Goal: Obtain resource: Download file/media

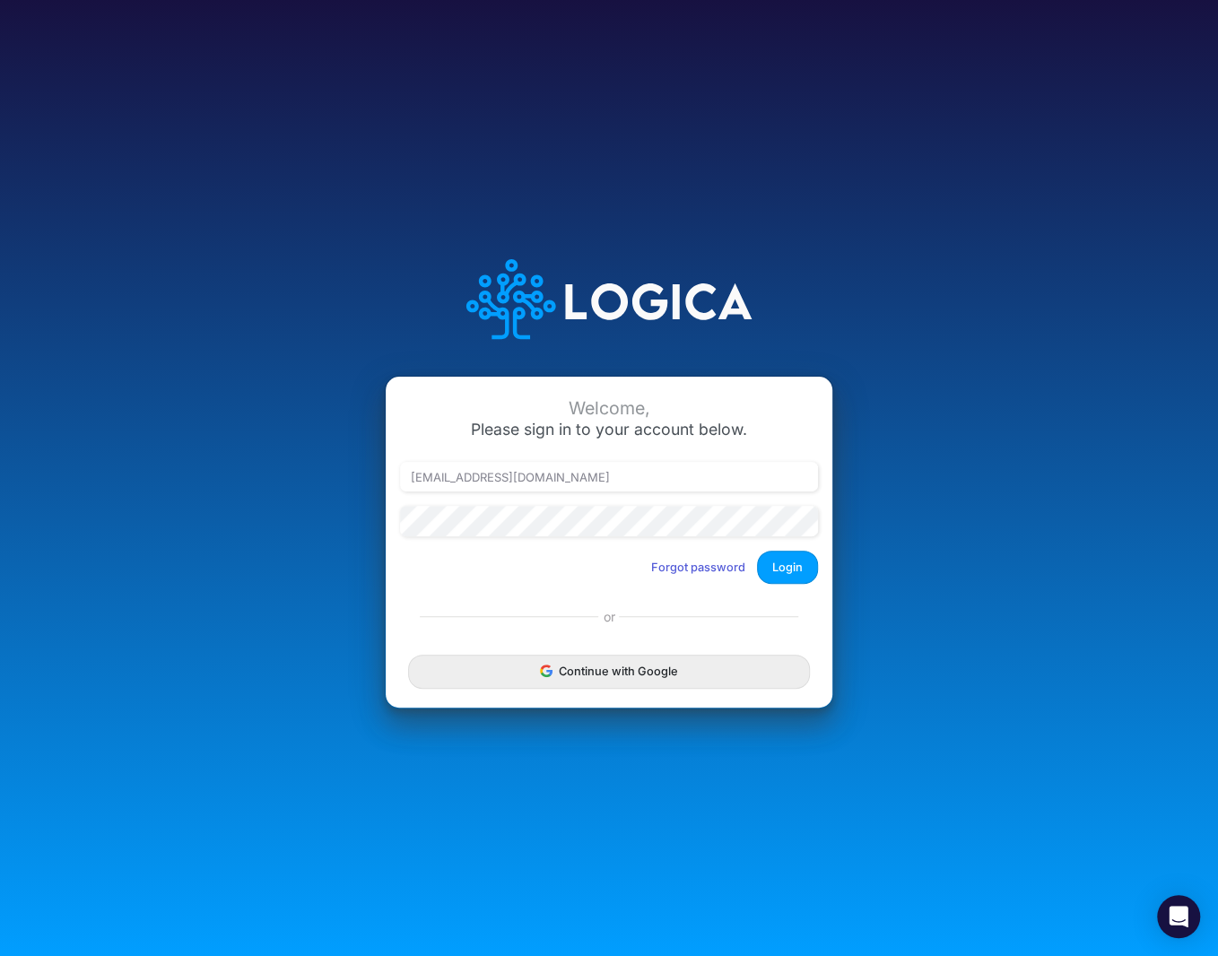
click at [796, 577] on button "Login" at bounding box center [787, 567] width 61 height 33
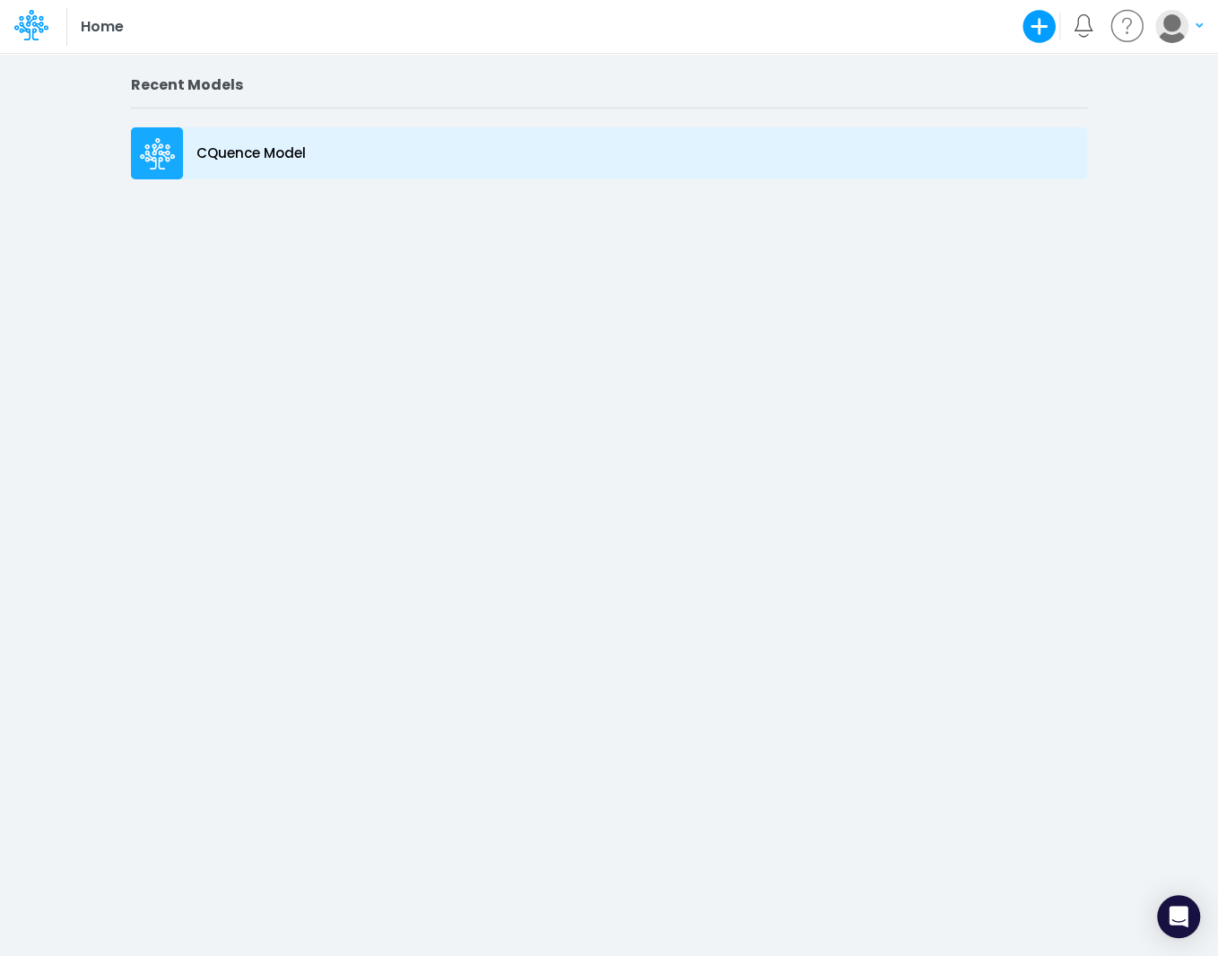
click at [152, 152] on icon at bounding box center [158, 154] width 36 height 32
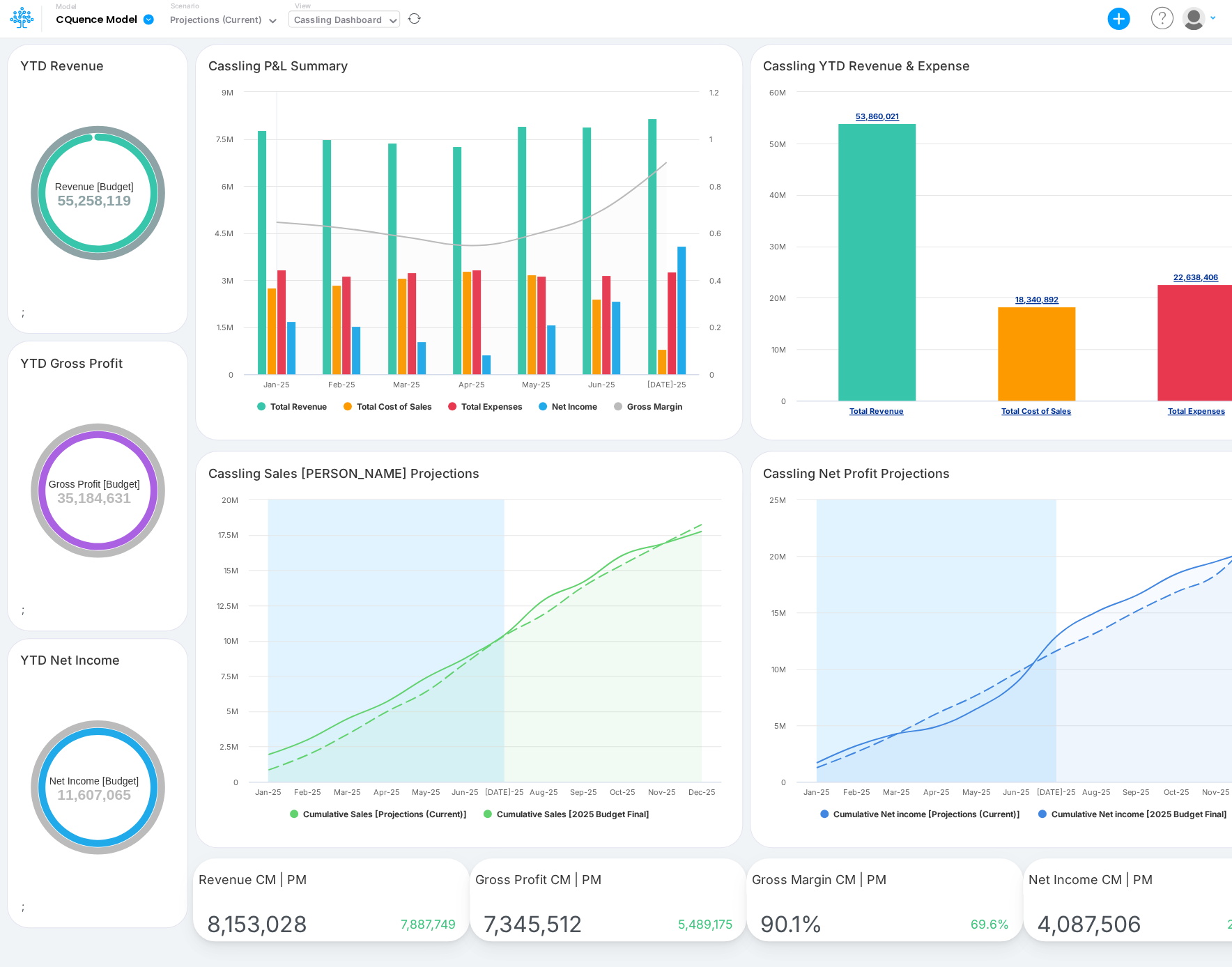
click at [389, 18] on icon at bounding box center [393, 21] width 12 height 12
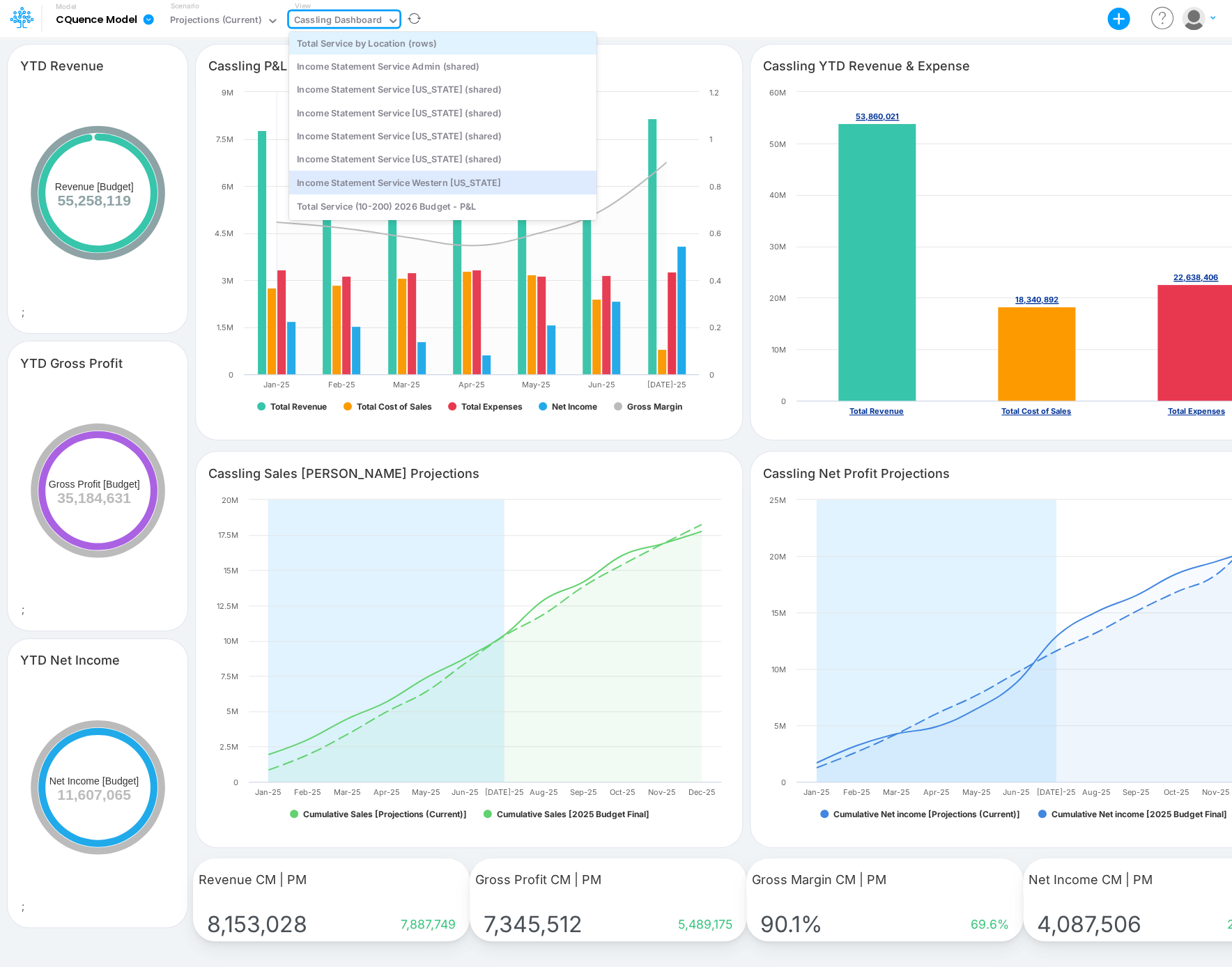
scroll to position [164, 0]
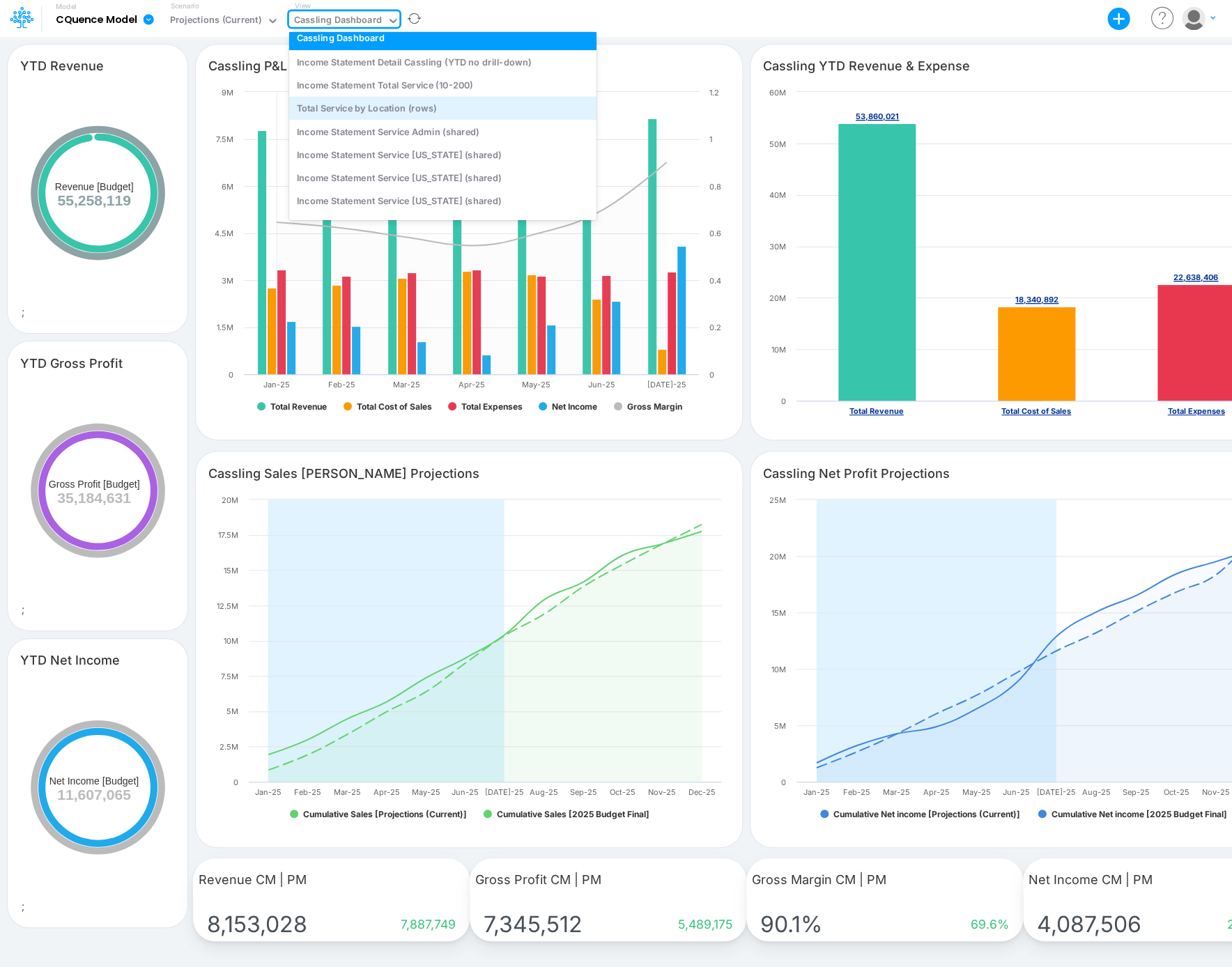
click at [382, 112] on div "Total Service by Location (rows)" at bounding box center [443, 108] width 308 height 23
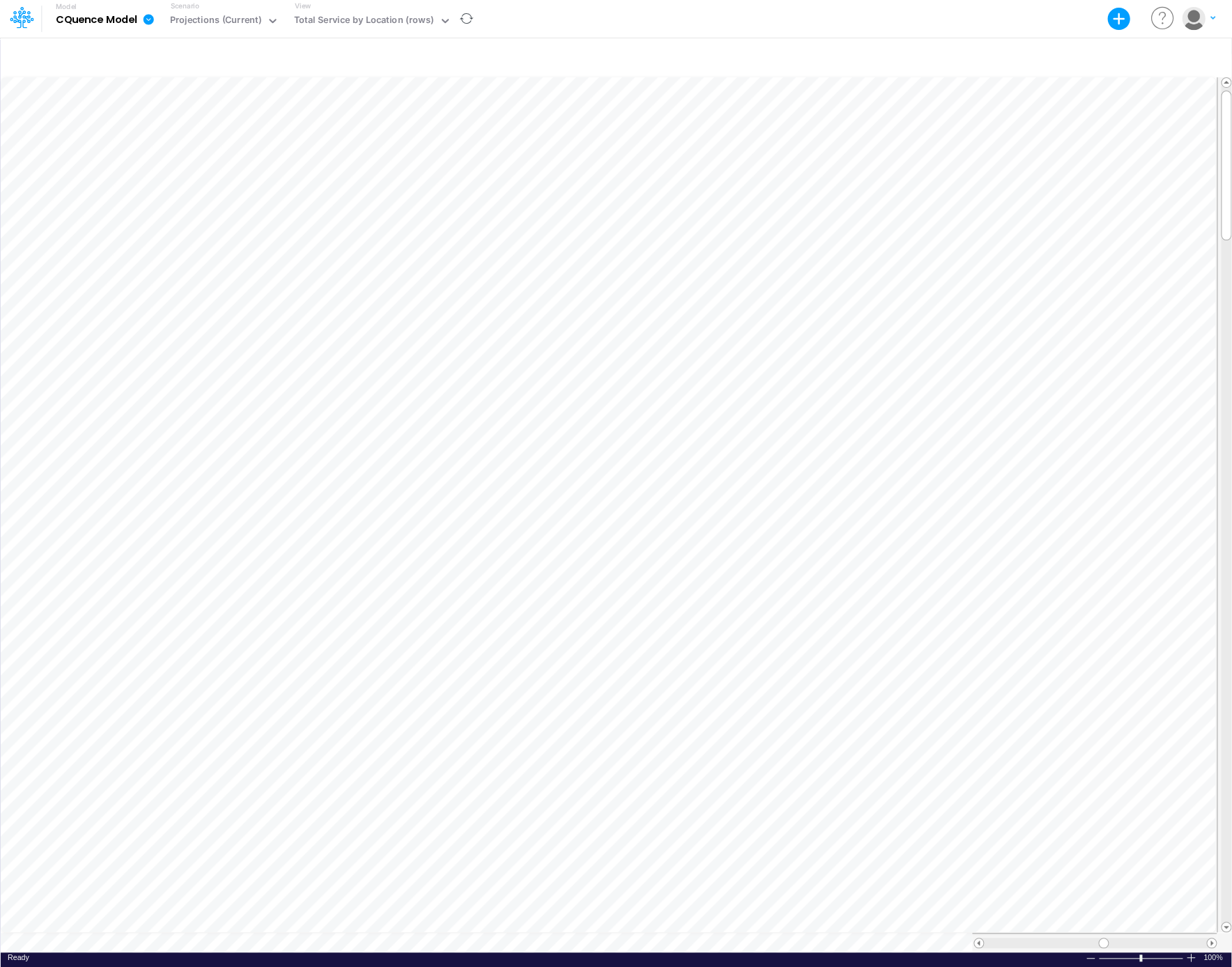
click at [945, 12] on icon "button" at bounding box center [1119, 19] width 23 height 23
click at [845, 36] on div "Model CQuence Model Export Excel Scenario Projections (Current) View Total Serv…" at bounding box center [615, 19] width 1108 height 37
click at [945, 14] on icon "button" at bounding box center [1119, 19] width 23 height 23
click at [806, 30] on div "Model CQuence Model Export Excel Scenario Projections (Current) View Total Serv…" at bounding box center [615, 19] width 1108 height 37
click at [269, 19] on icon at bounding box center [272, 20] width 7 height 4
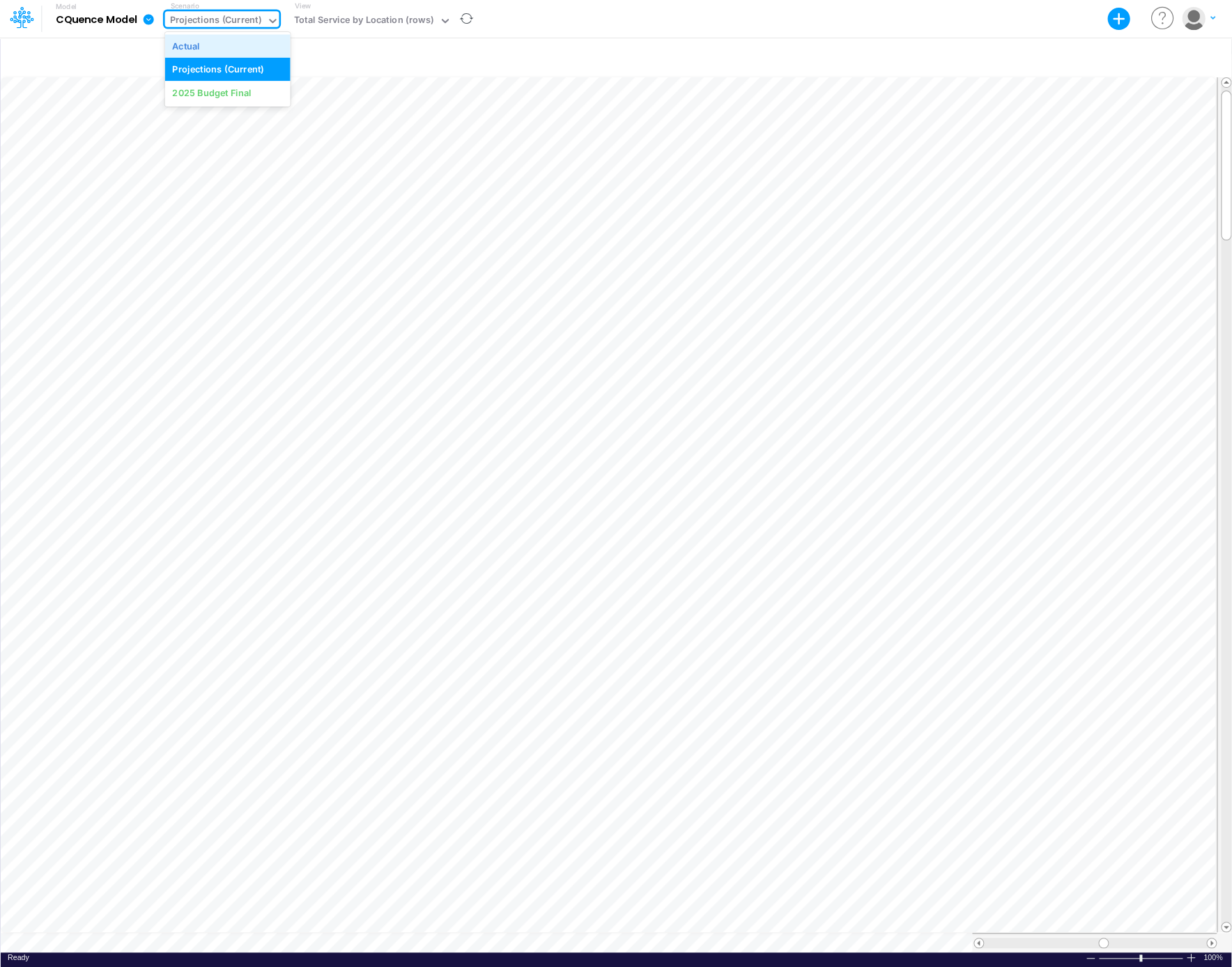
click at [228, 44] on div "Actual" at bounding box center [228, 45] width 110 height 13
click at [220, 15] on icon at bounding box center [221, 21] width 12 height 12
click at [213, 63] on div "Projections (Current)" at bounding box center [228, 69] width 125 height 23
click at [272, 16] on icon at bounding box center [273, 21] width 12 height 12
click at [240, 41] on div "Actual" at bounding box center [228, 45] width 110 height 13
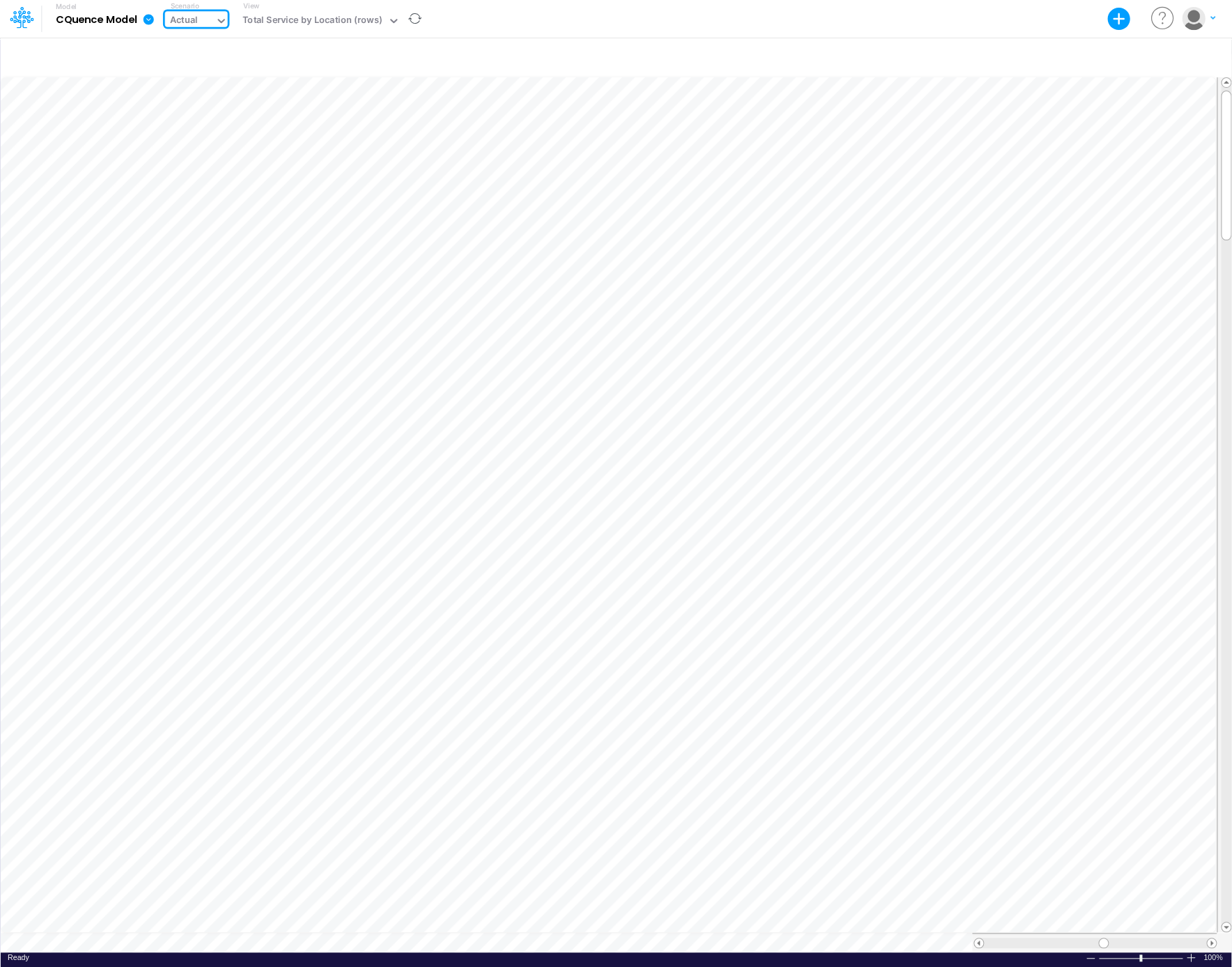
click at [148, 17] on icon at bounding box center [148, 19] width 10 height 10
click at [170, 54] on button "Export" at bounding box center [219, 57] width 149 height 23
click at [326, 64] on button "Excel" at bounding box center [369, 64] width 149 height 22
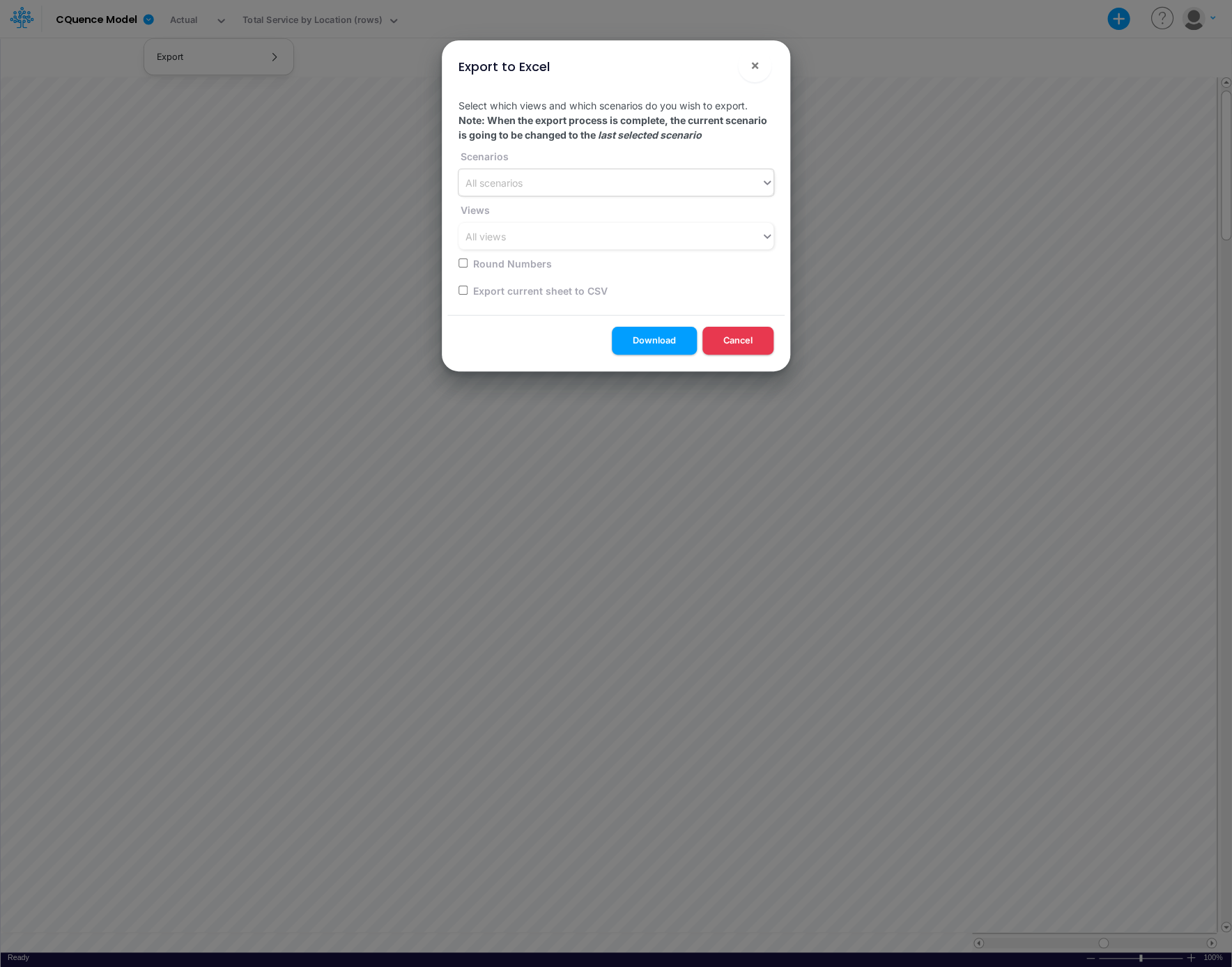
click at [611, 177] on div "All scenarios" at bounding box center [609, 183] width 302 height 23
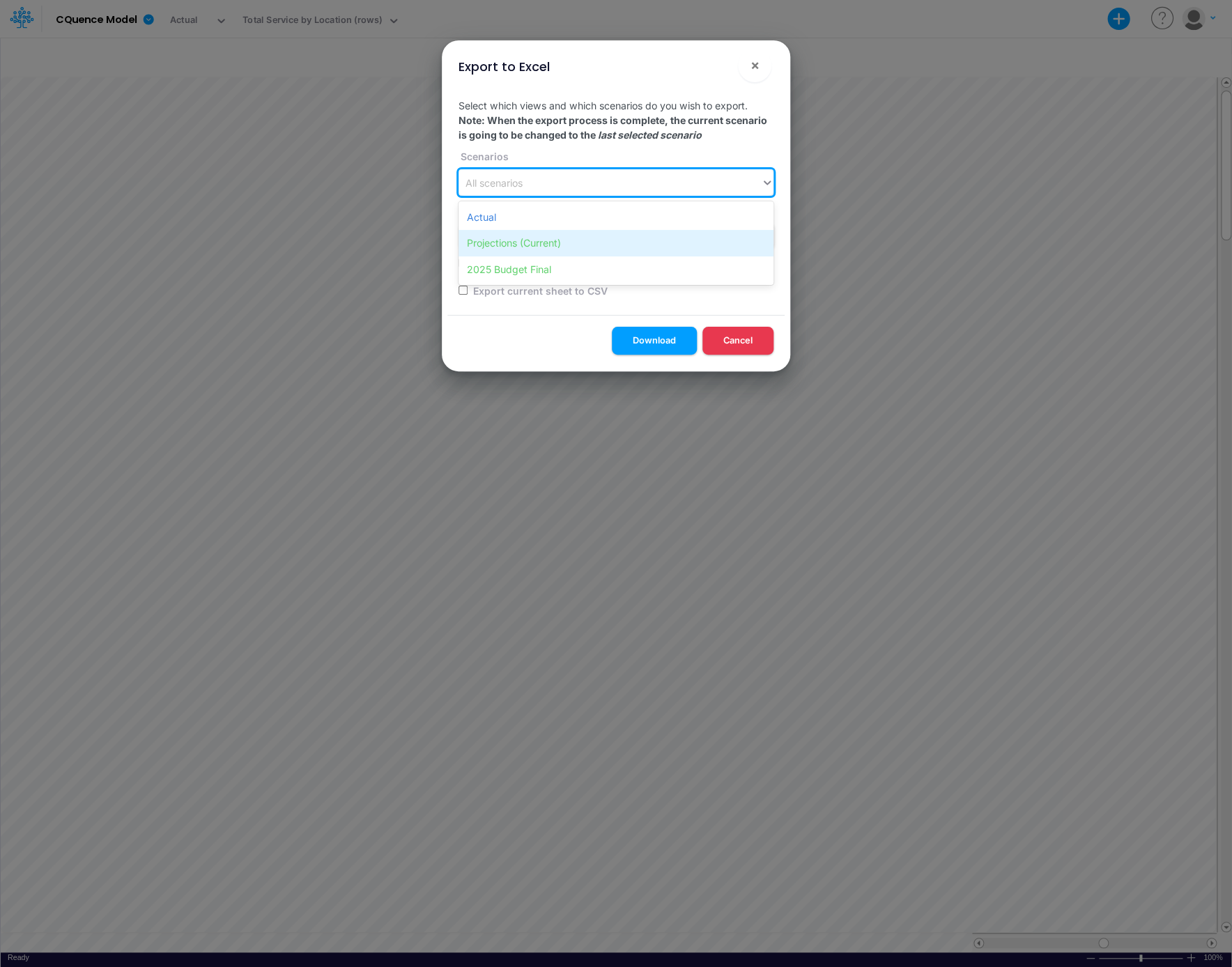
click at [532, 242] on div "Projections (Current)" at bounding box center [615, 242] width 315 height 26
drag, startPoint x: 640, startPoint y: 180, endPoint x: 545, endPoint y: 177, distance: 95.0
click at [639, 180] on div "Projections (Current)" at bounding box center [597, 183] width 277 height 23
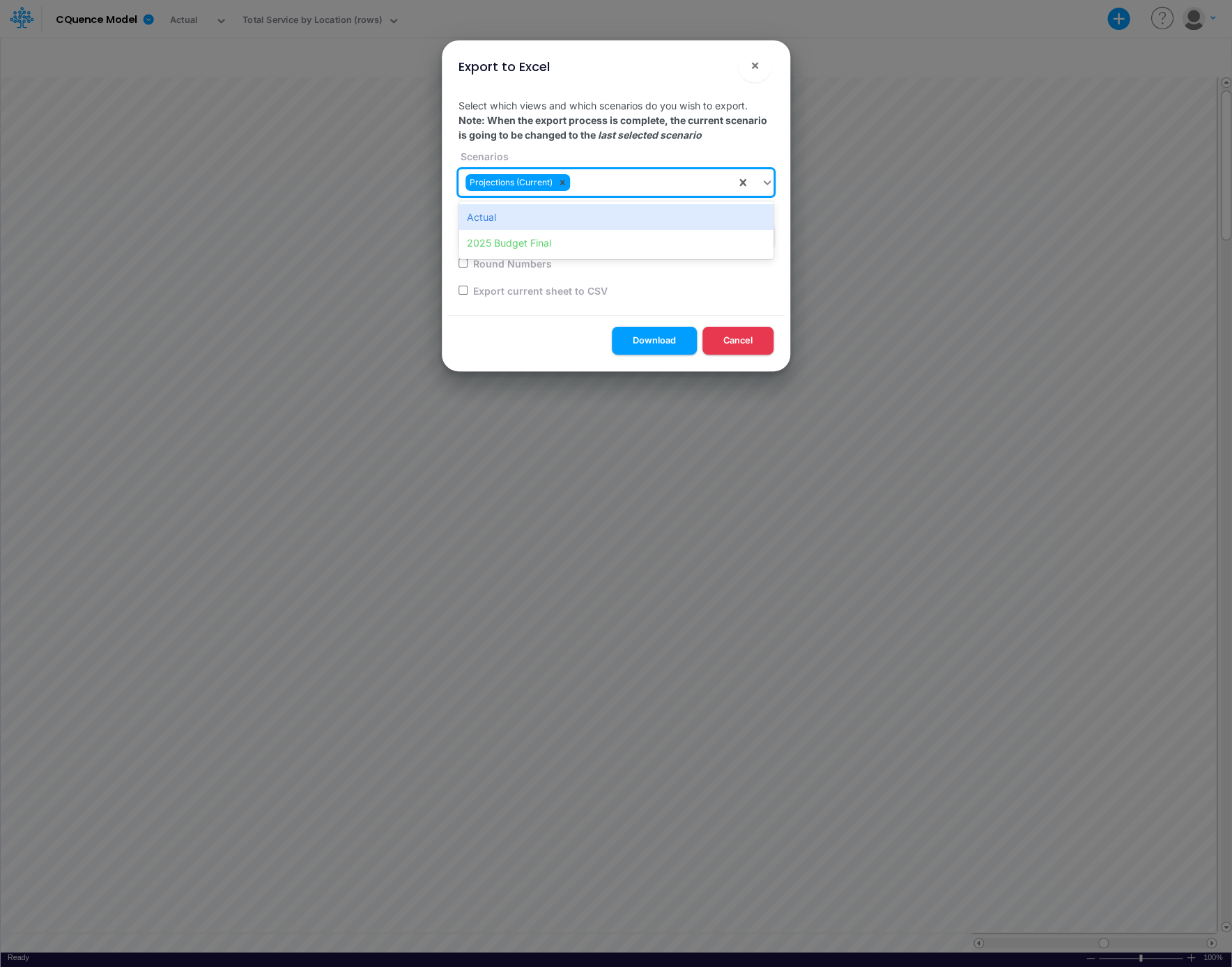
click at [562, 183] on icon at bounding box center [562, 183] width 5 height 5
click at [485, 217] on div "Actual" at bounding box center [615, 217] width 315 height 26
click at [556, 239] on div "All views" at bounding box center [609, 237] width 302 height 23
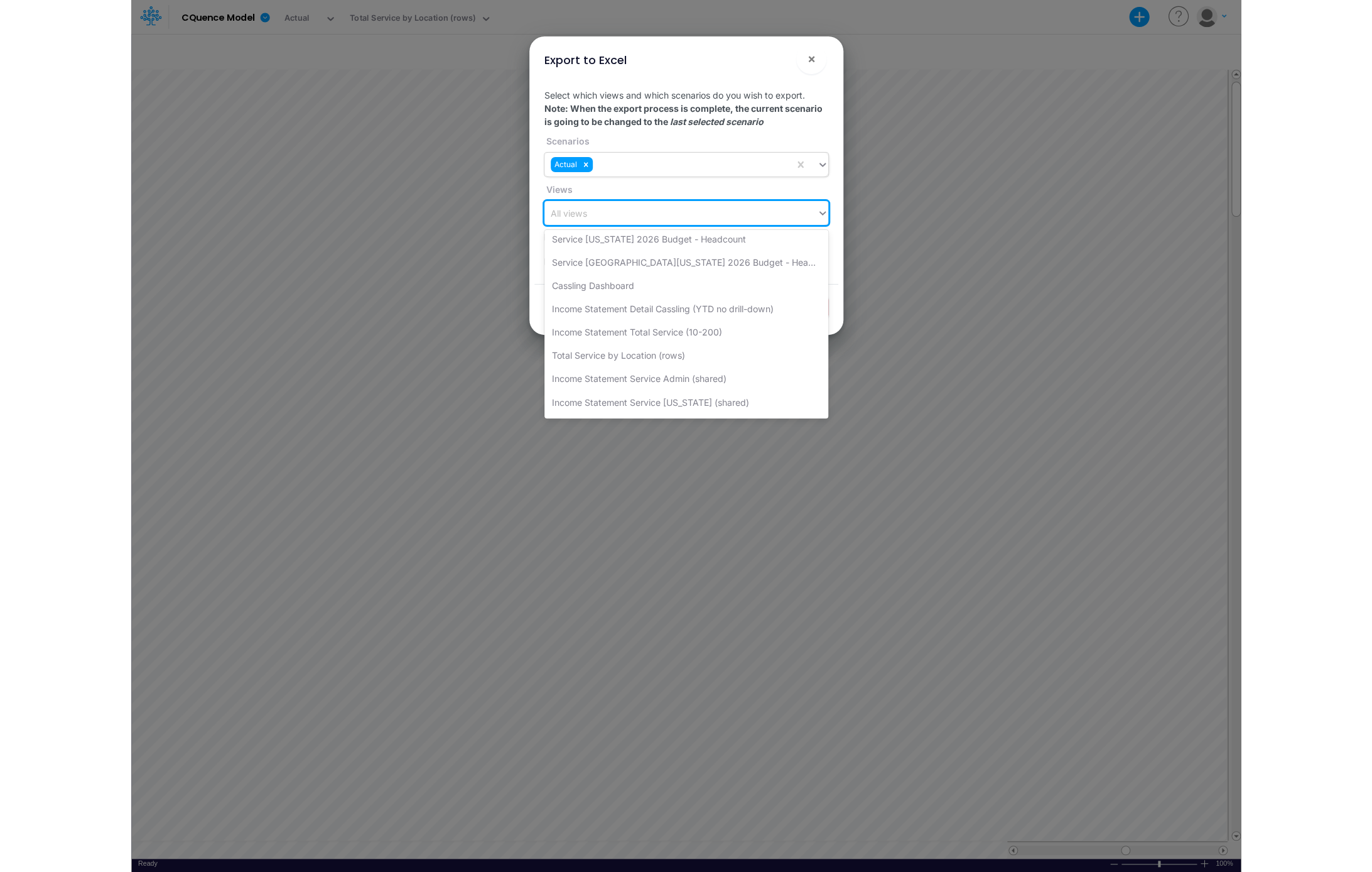
scroll to position [130, 0]
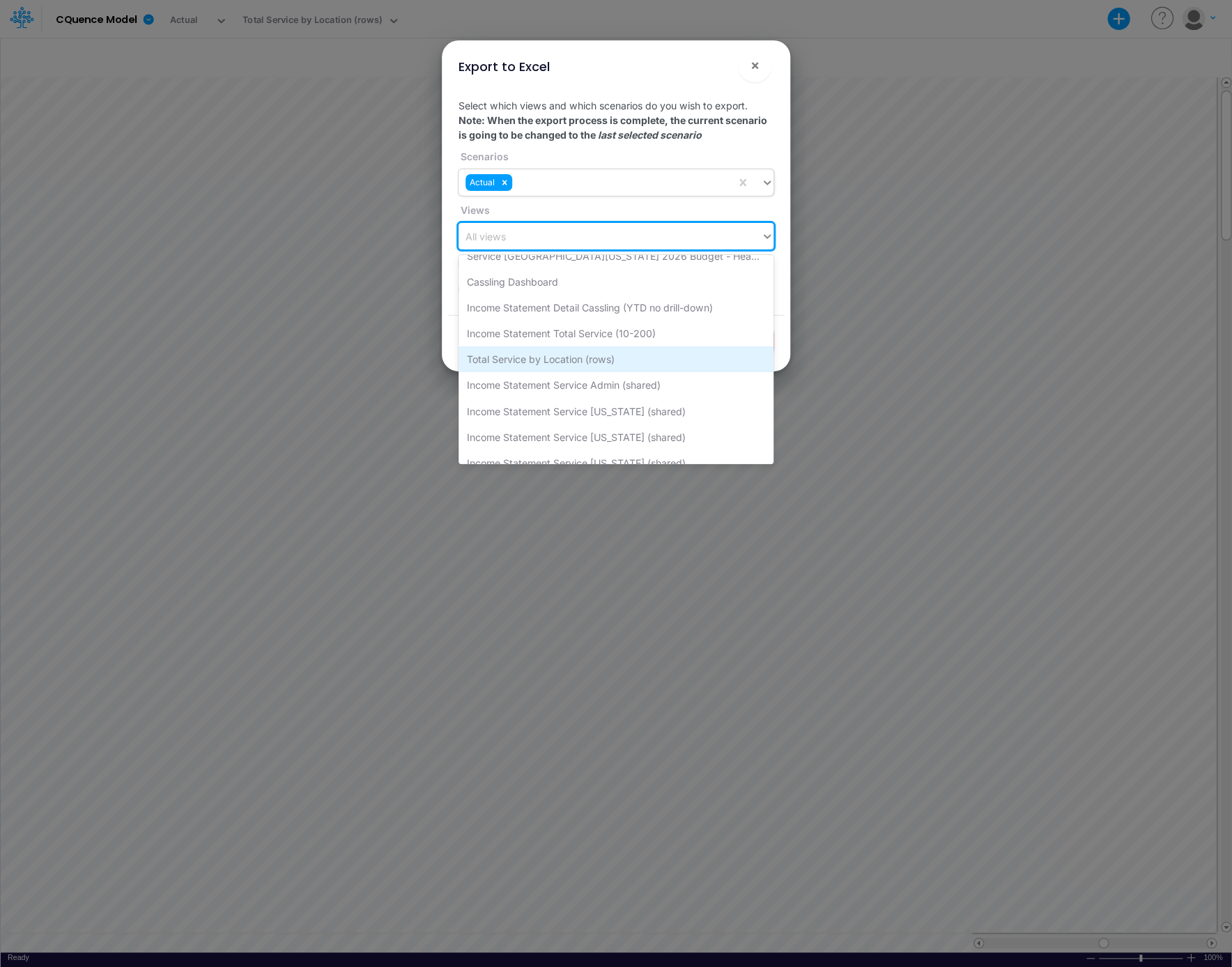
click at [573, 358] on div "Total Service by Location (rows)" at bounding box center [615, 359] width 315 height 26
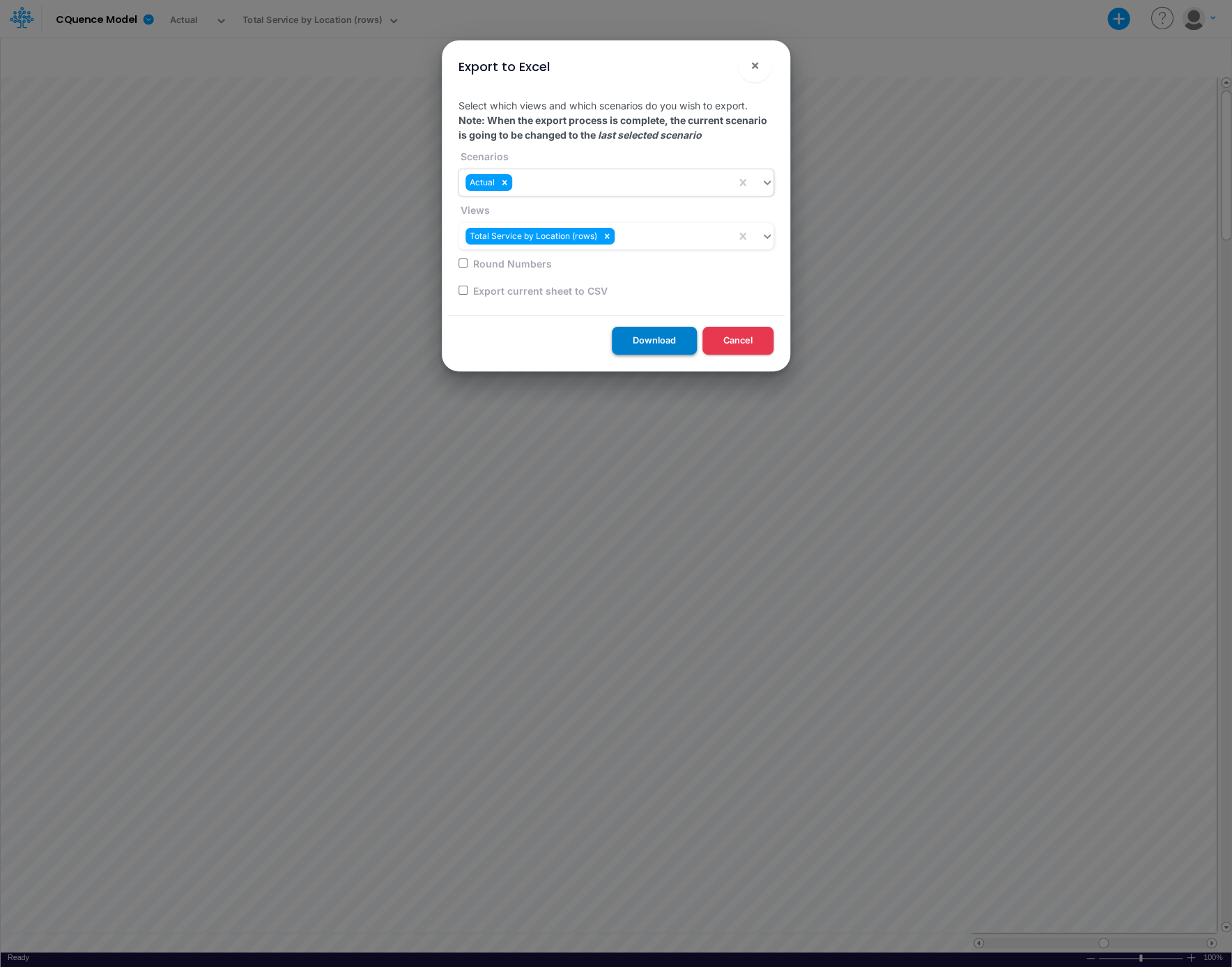
click at [645, 336] on button "Download" at bounding box center [654, 340] width 85 height 27
click at [747, 343] on button "Cancel" at bounding box center [737, 340] width 71 height 27
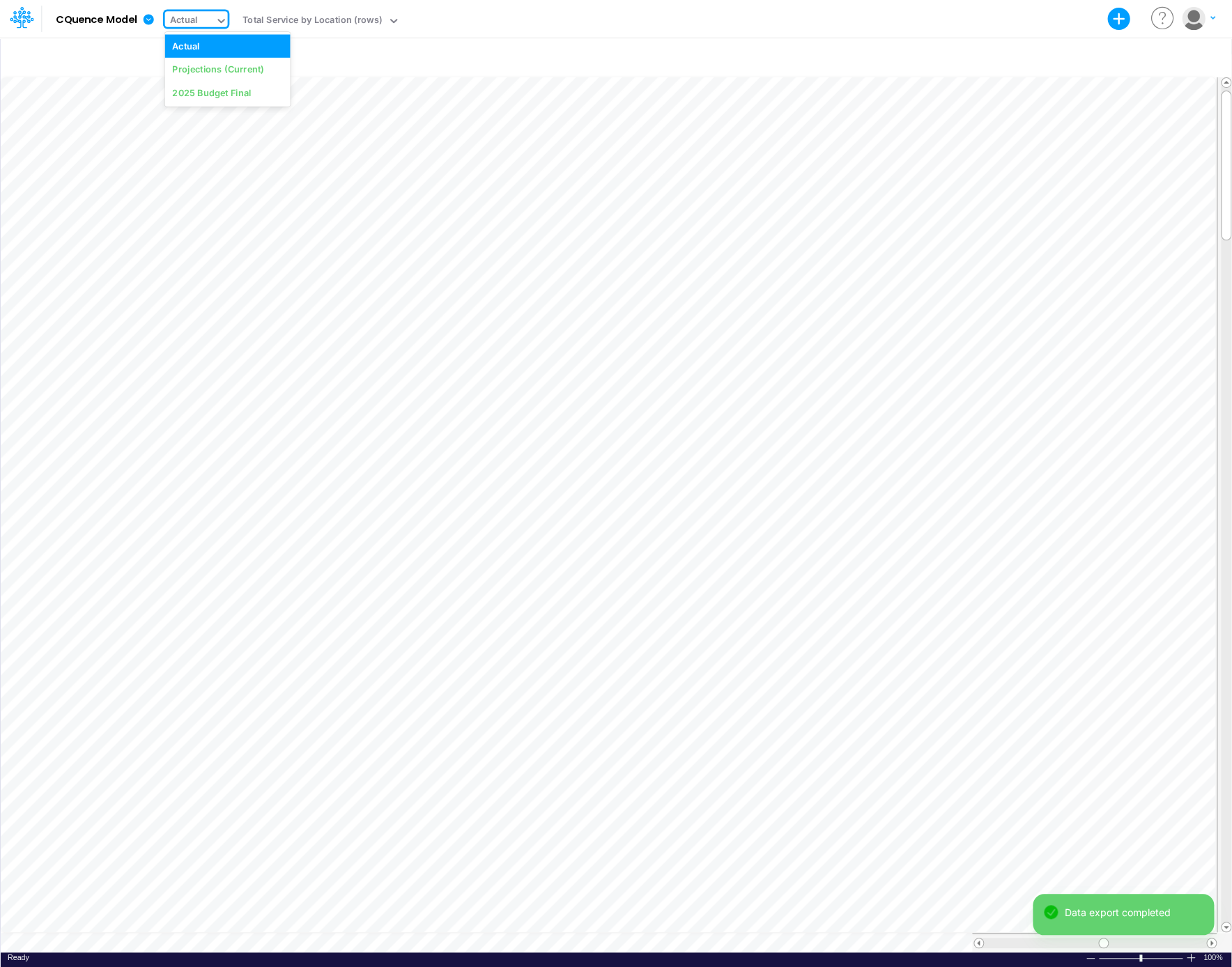
click at [223, 16] on icon at bounding box center [221, 21] width 12 height 12
click at [220, 73] on div "Projections (Current)" at bounding box center [218, 69] width 92 height 13
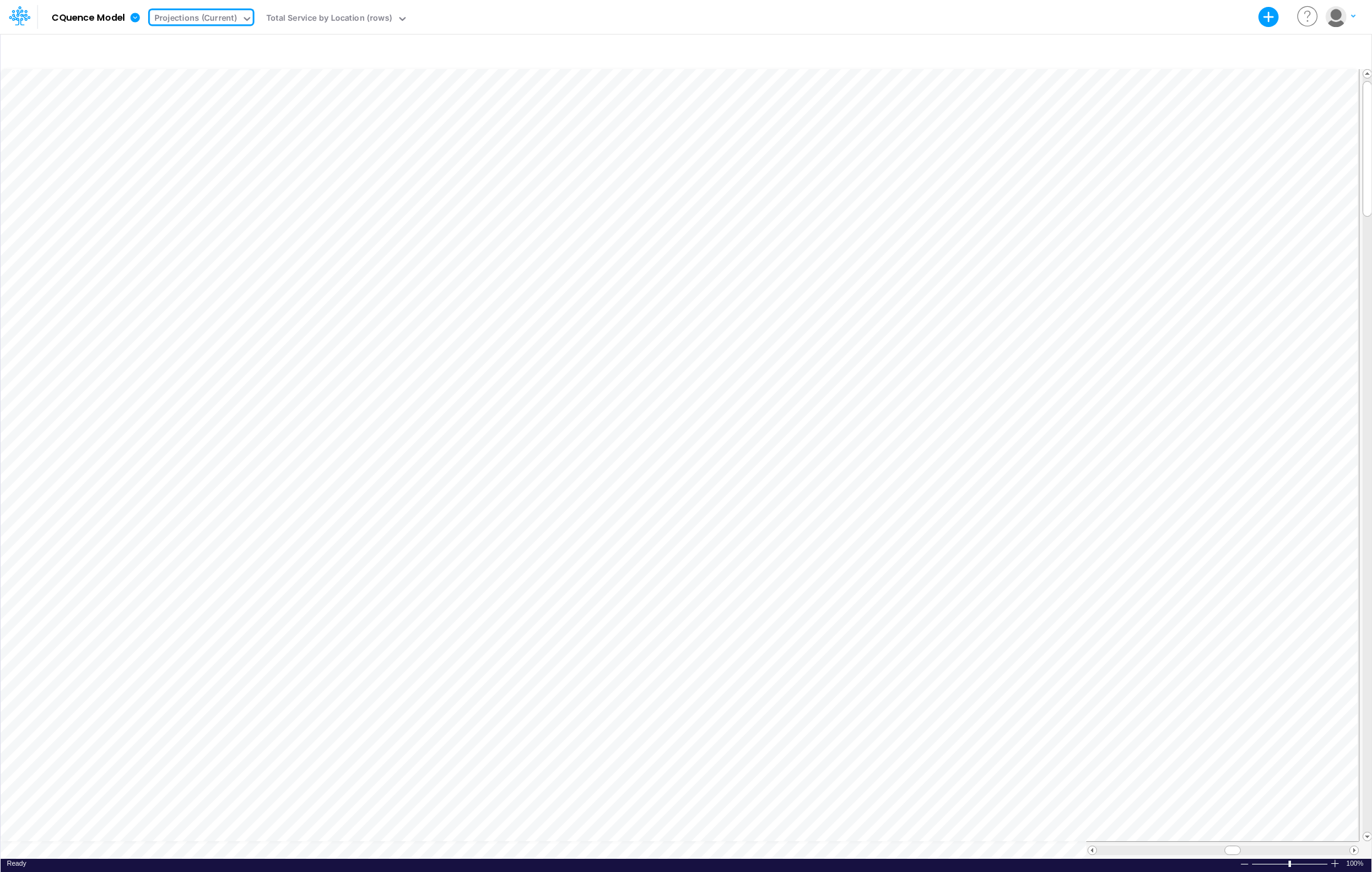
click at [247, 15] on icon at bounding box center [246, 19] width 11 height 11
click at [216, 39] on div "Actual" at bounding box center [206, 41] width 99 height 12
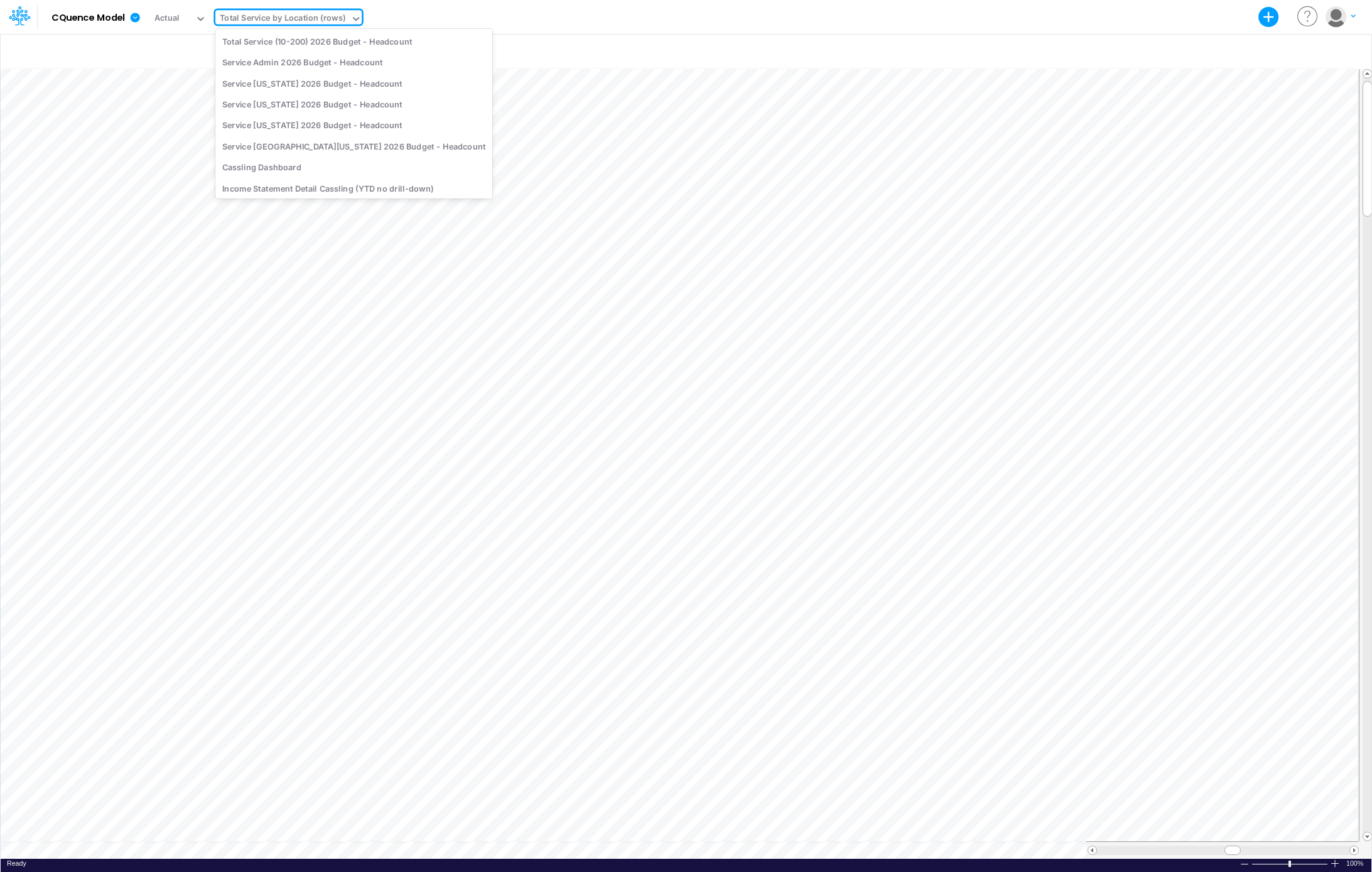
click at [350, 11] on div at bounding box center [354, 19] width 15 height 19
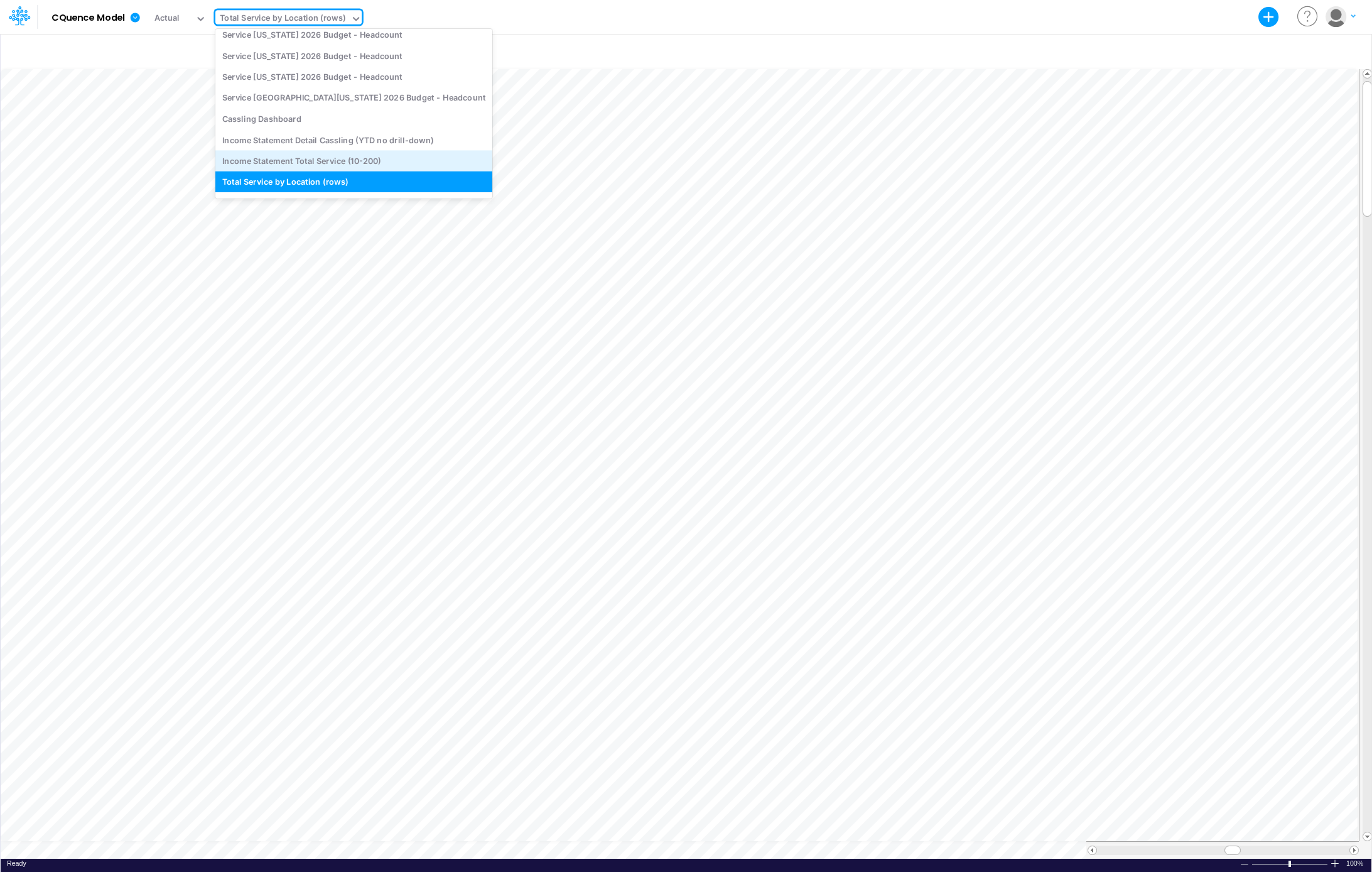
click at [314, 163] on div "Income Statement Total Service (10-200)" at bounding box center [354, 160] width 277 height 21
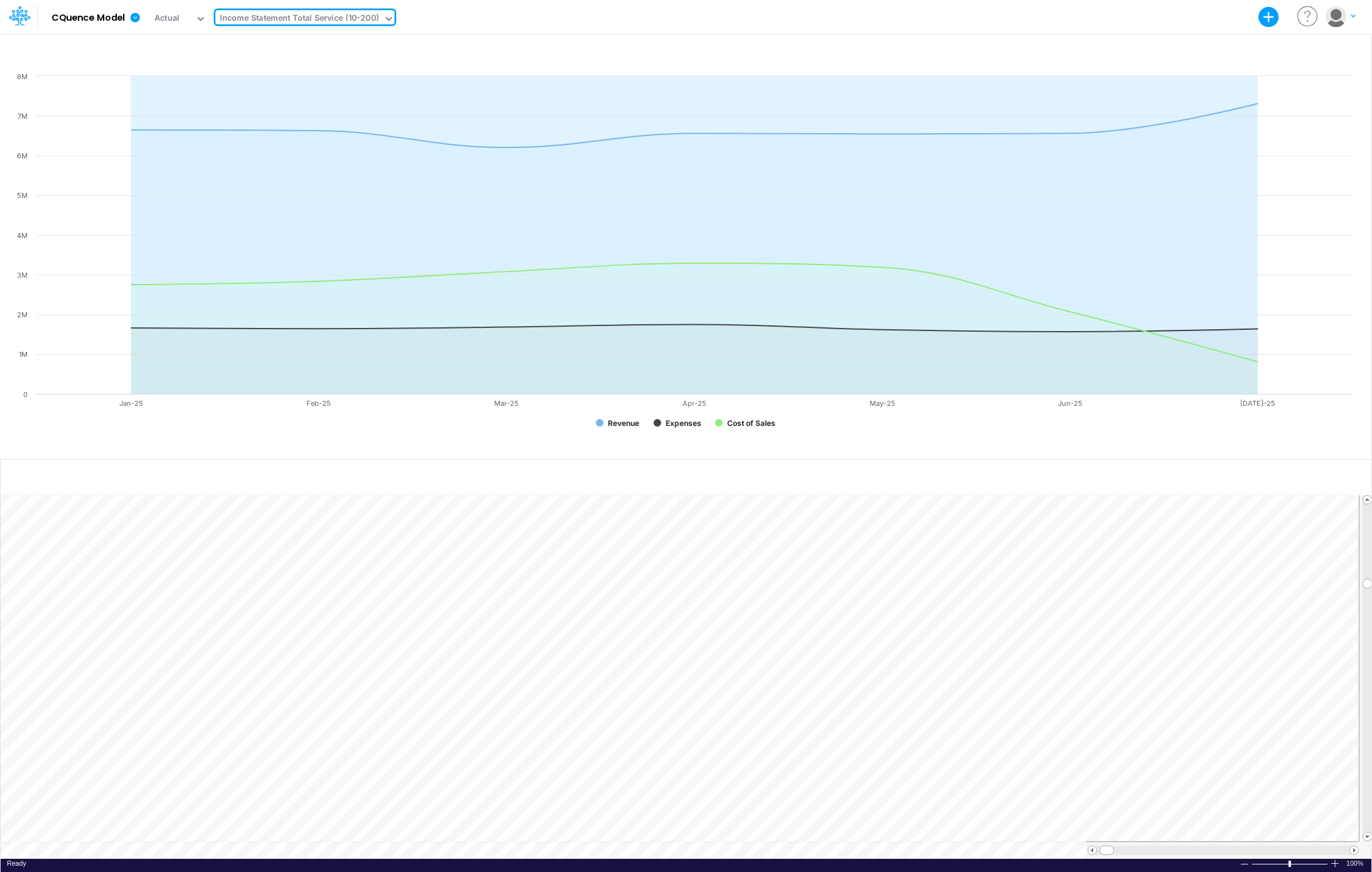
click at [390, 15] on icon at bounding box center [388, 19] width 11 height 11
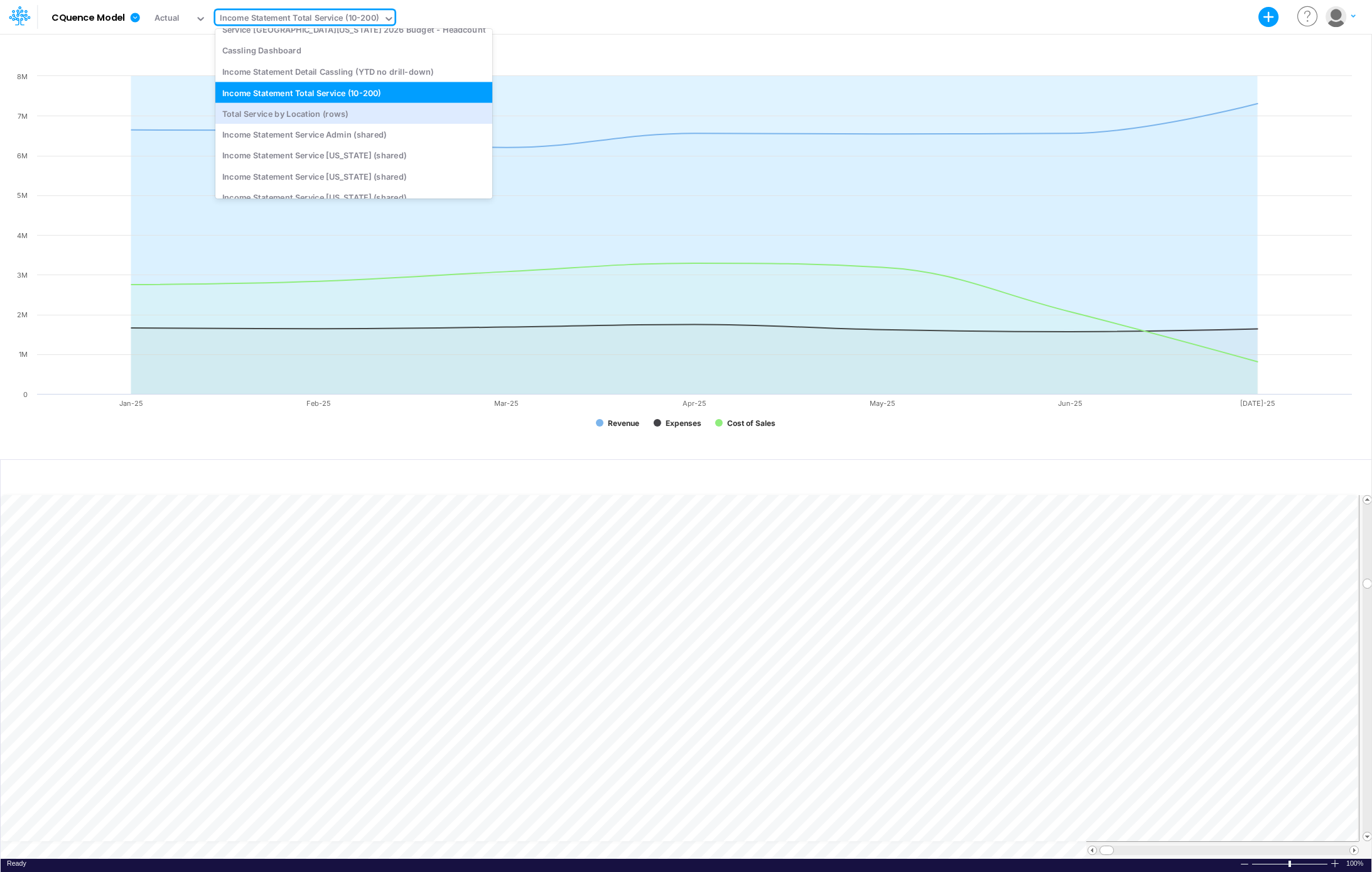
scroll to position [213, 0]
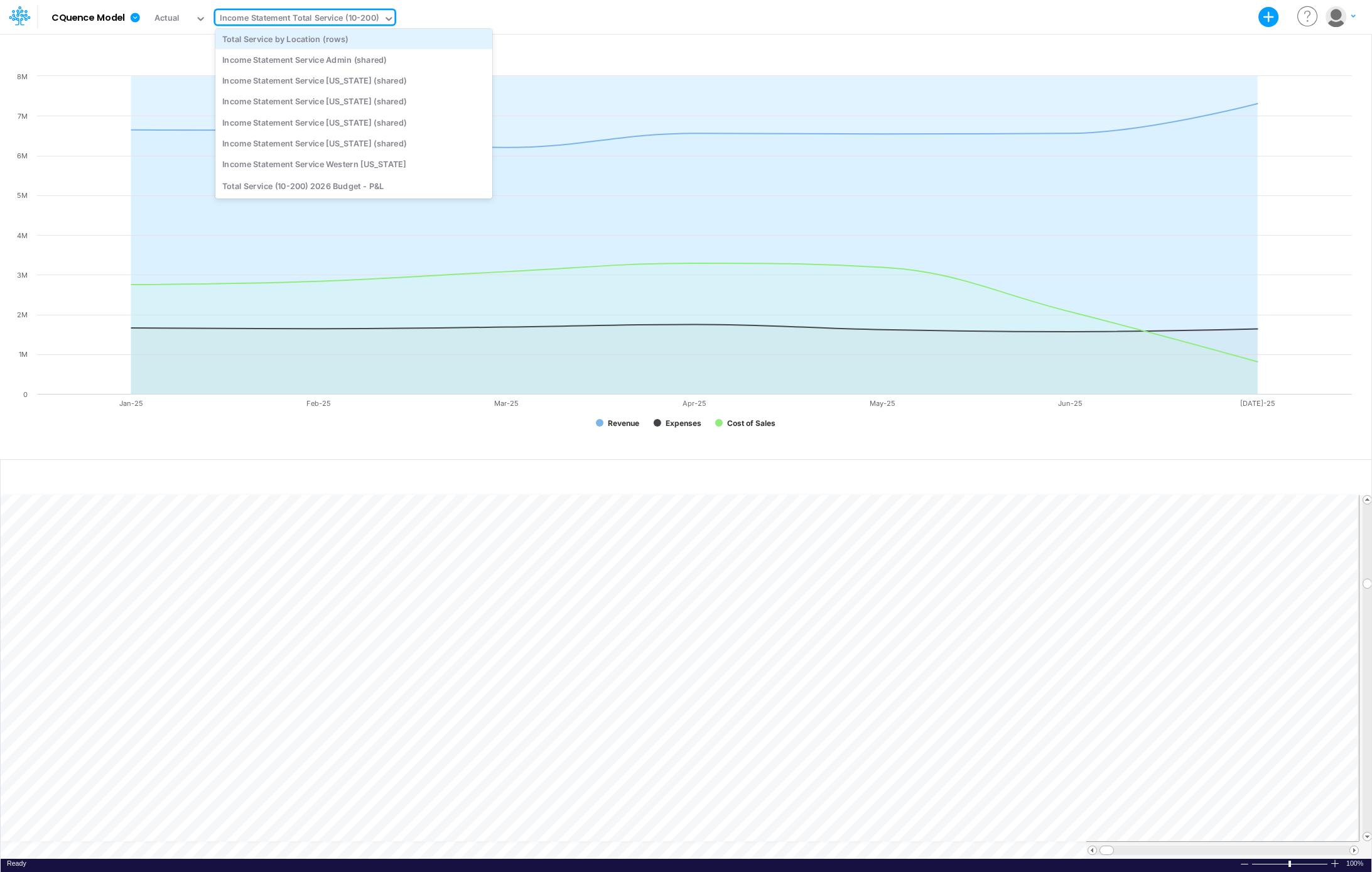
click at [293, 33] on div "Total Service by Location (rows)" at bounding box center [354, 39] width 277 height 21
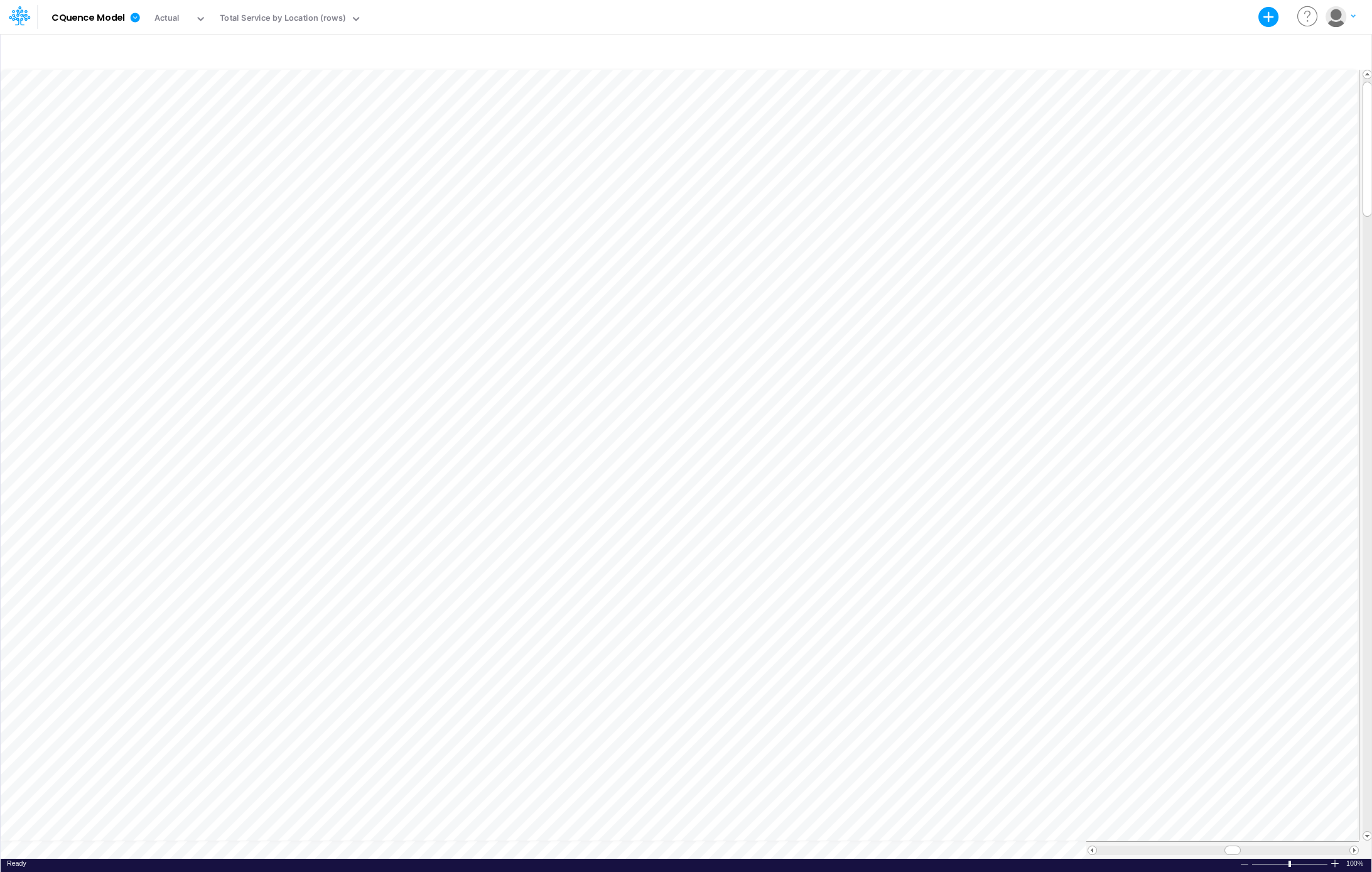
scroll to position [6, 20]
